Goal: Information Seeking & Learning: Learn about a topic

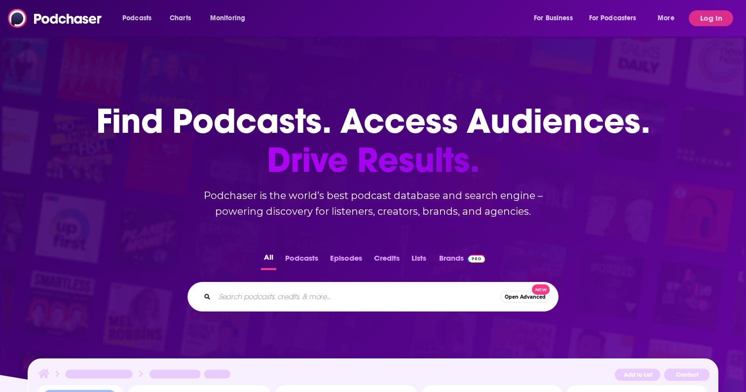
click at [259, 293] on input "Search podcasts, credits, & more..." at bounding box center [358, 297] width 286 height 16
paste input "Forest from the “Best 5 minute podcast"
drag, startPoint x: 274, startPoint y: 297, endPoint x: 156, endPoint y: 297, distance: 117.5
click at [156, 297] on div "Forest from the “Best 5 minute podcast Open Advanced New" at bounding box center [373, 297] width 683 height 30
type input "Best 5 minute podcast"
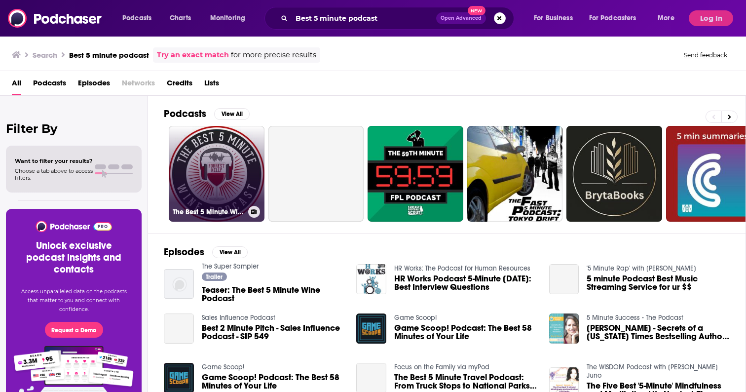
click at [194, 172] on link "The Best 5 Minute Wine Podcast" at bounding box center [217, 174] width 96 height 96
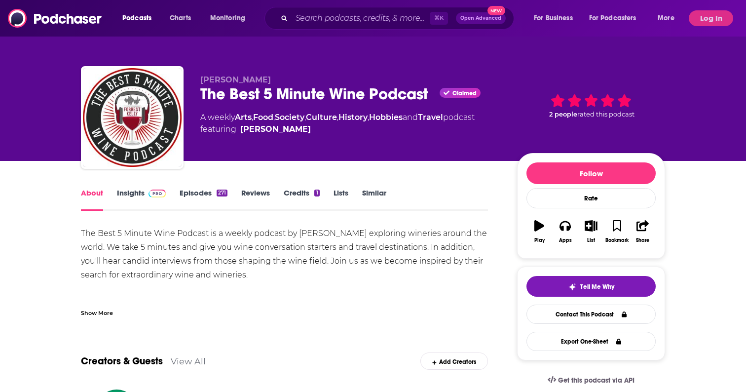
click at [138, 194] on link "Insights" at bounding box center [141, 199] width 49 height 23
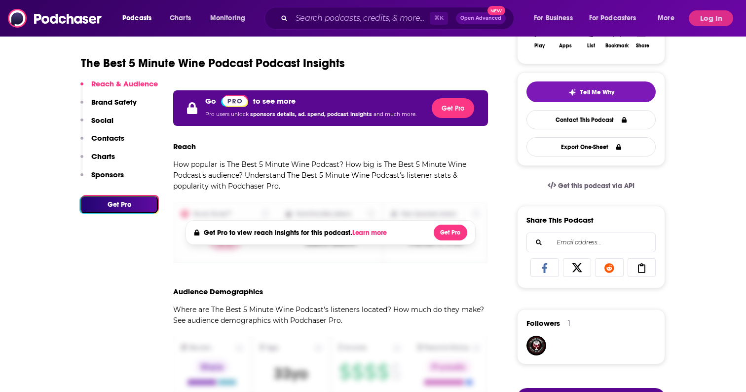
scroll to position [195, 0]
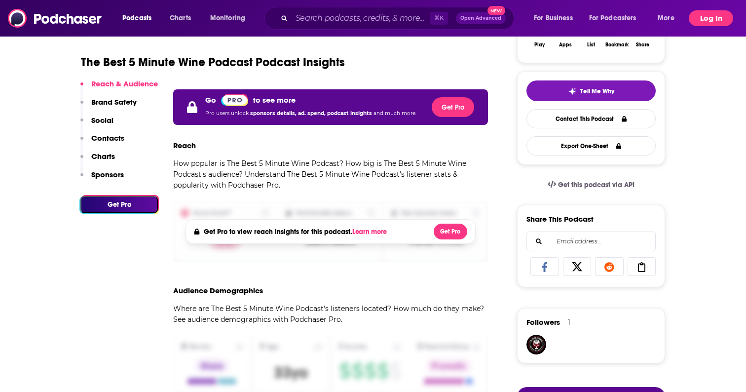
click at [711, 19] on button "Log In" at bounding box center [711, 18] width 44 height 16
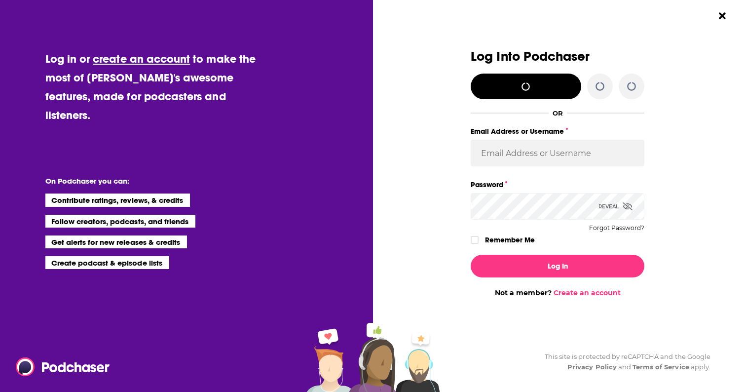
scroll to position [0, 0]
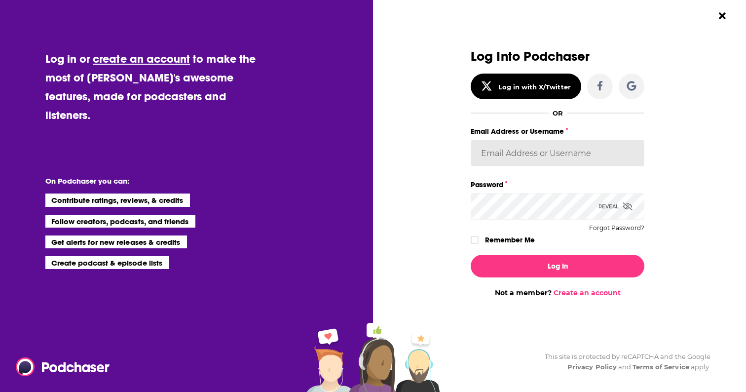
type input "DoubleForte"
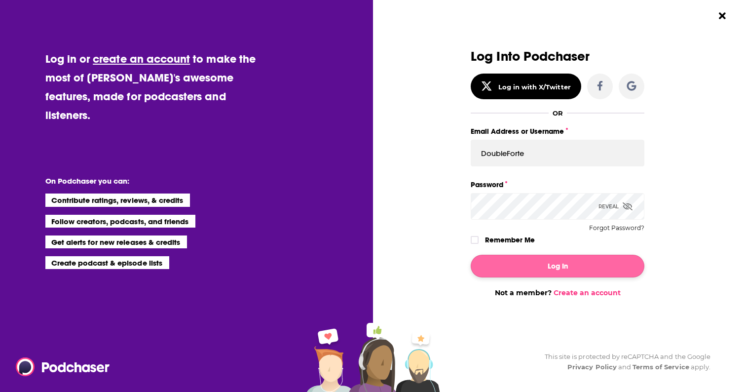
click at [529, 268] on button "Log In" at bounding box center [558, 266] width 174 height 23
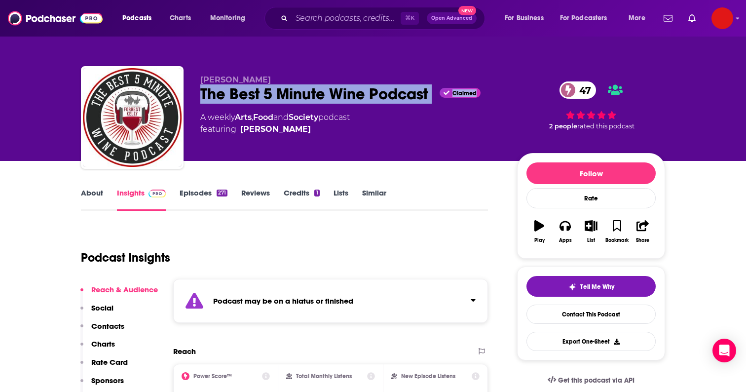
drag, startPoint x: 258, startPoint y: 95, endPoint x: 433, endPoint y: 98, distance: 175.7
click at [433, 98] on div "The Best 5 Minute Wine Podcast Claimed 47" at bounding box center [350, 93] width 301 height 19
copy div "The Best 5 Minute Wine Podcast Claimed"
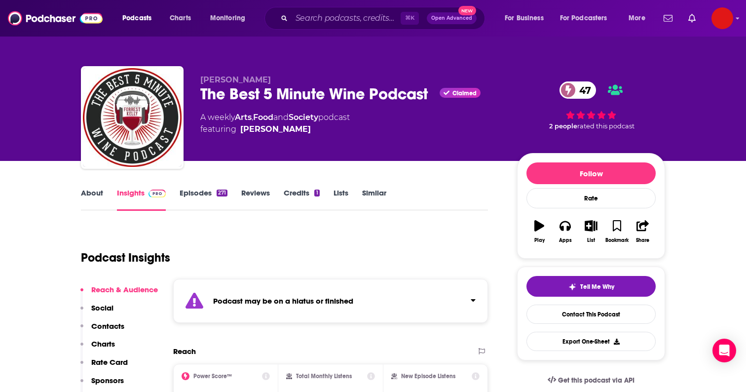
click at [433, 96] on div "The Best 5 Minute Wine Podcast Claimed 47" at bounding box center [350, 93] width 301 height 19
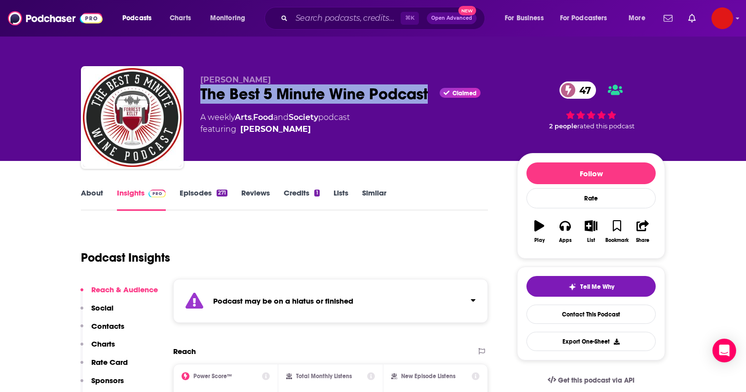
drag, startPoint x: 426, startPoint y: 96, endPoint x: 195, endPoint y: 89, distance: 231.1
click at [195, 89] on div "[PERSON_NAME] The Best 5 Minute Wine Podcast Claimed 47 A weekly Arts , Food an…" at bounding box center [373, 119] width 584 height 107
copy h2 "The Best 5 Minute Wine Podcast"
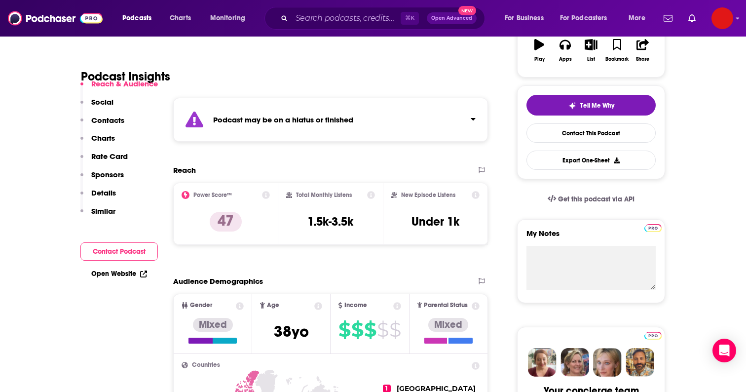
scroll to position [207, 0]
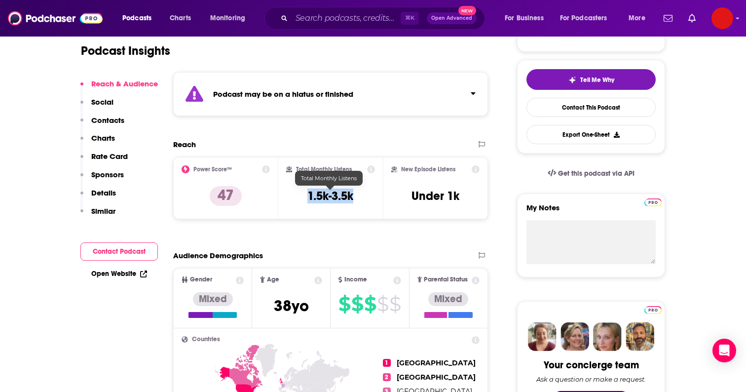
copy h3 "1.5k-3.5k"
drag, startPoint x: 304, startPoint y: 193, endPoint x: 361, endPoint y: 192, distance: 57.7
click at [361, 192] on div "Total Monthly Listens 1.5k-3.5k" at bounding box center [330, 187] width 89 height 45
